Goal: Check status: Check status

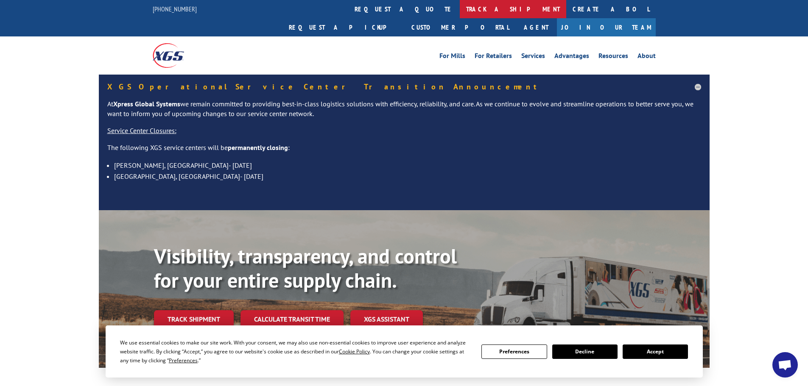
click at [460, 11] on link "track a shipment" at bounding box center [513, 9] width 106 height 18
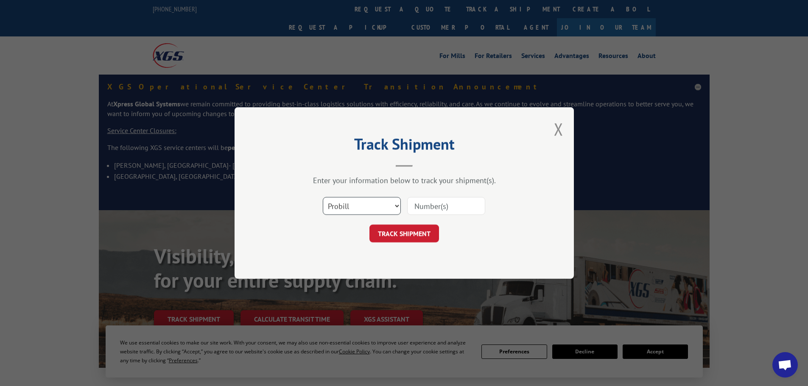
click at [362, 208] on select "Select category... Probill BOL PO" at bounding box center [362, 206] width 78 height 18
click at [430, 212] on input at bounding box center [446, 206] width 78 height 18
paste input "4083920"
type input "4083920"
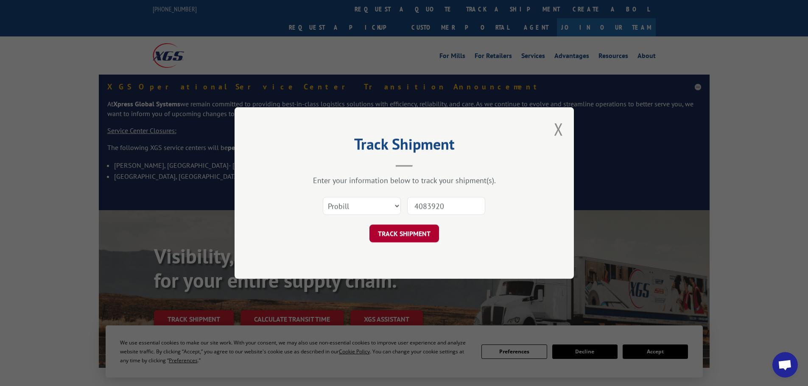
click at [402, 232] on button "TRACK SHIPMENT" at bounding box center [404, 234] width 70 height 18
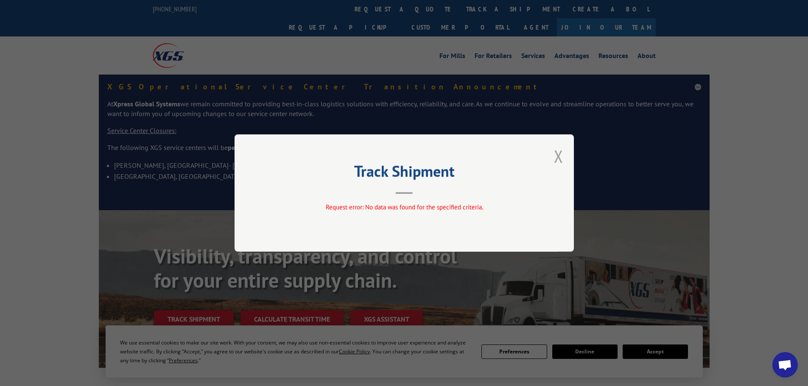
click at [555, 154] on button "Close modal" at bounding box center [558, 156] width 9 height 22
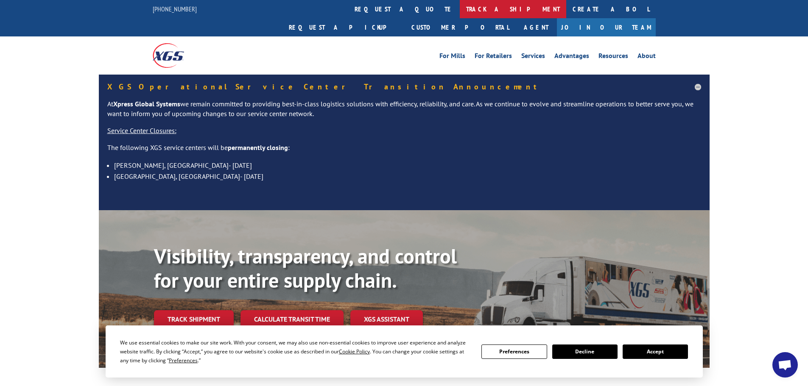
click at [460, 8] on link "track a shipment" at bounding box center [513, 9] width 106 height 18
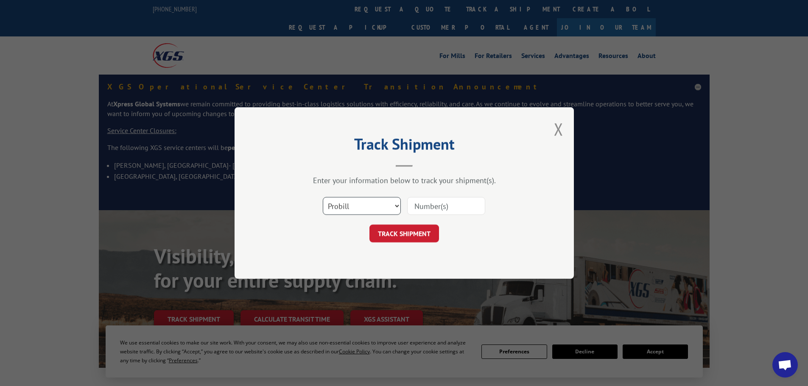
click at [371, 202] on select "Select category... Probill BOL PO" at bounding box center [362, 206] width 78 height 18
select select "bol"
click at [323, 197] on select "Select category... Probill BOL PO" at bounding box center [362, 206] width 78 height 18
click at [423, 204] on input at bounding box center [446, 206] width 78 height 18
paste input "4083920"
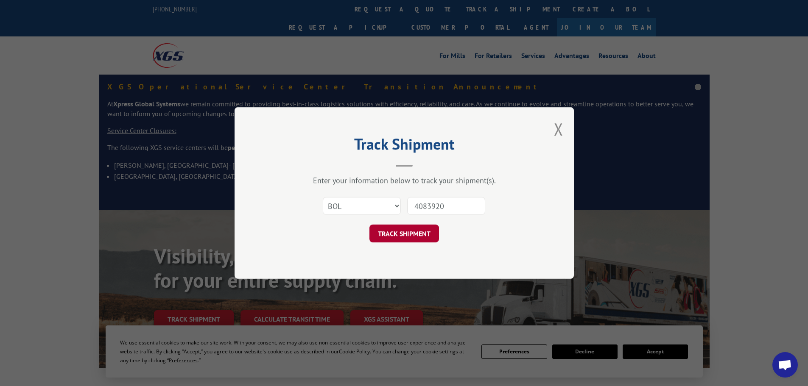
type input "4083920"
click at [408, 230] on button "TRACK SHIPMENT" at bounding box center [404, 234] width 70 height 18
